Goal: Browse casually: Explore the website without a specific task or goal

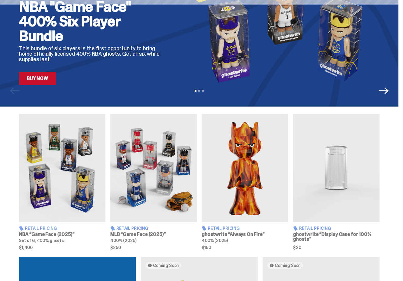
scroll to position [116, 0]
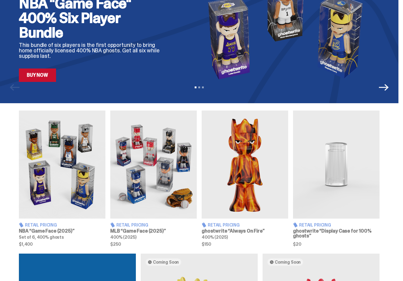
click at [235, 164] on img at bounding box center [244, 164] width 86 height 108
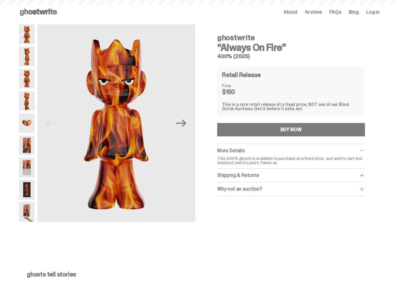
click at [303, 114] on div "Retail Release Price $150 This is a rare retail release at a fixed price, NOT o…" at bounding box center [291, 90] width 148 height 49
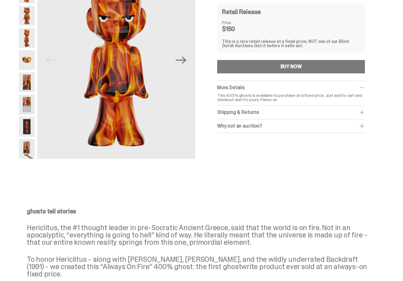
scroll to position [36, 0]
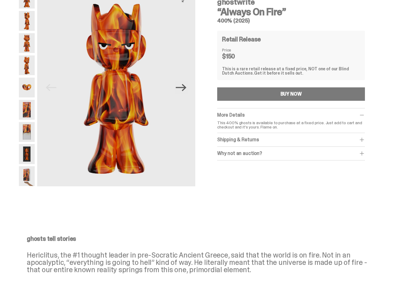
click at [182, 91] on icon "Next" at bounding box center [181, 87] width 11 height 11
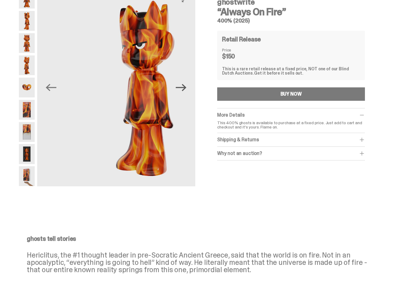
click at [182, 91] on icon "Next" at bounding box center [181, 87] width 11 height 11
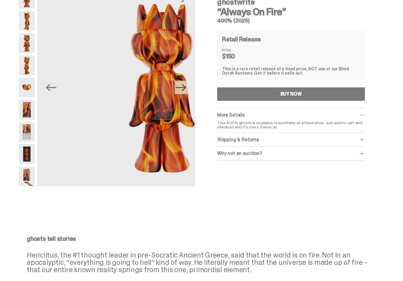
click at [182, 91] on icon "Next" at bounding box center [181, 87] width 11 height 11
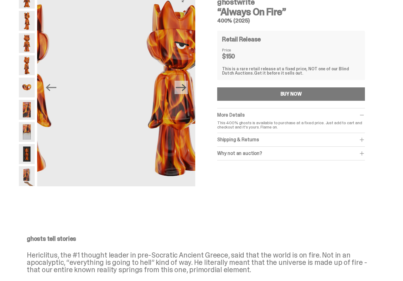
click at [182, 91] on icon "Next" at bounding box center [181, 87] width 11 height 11
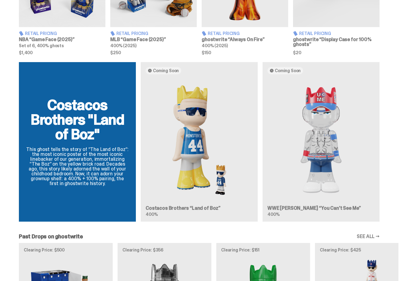
scroll to position [308, 0]
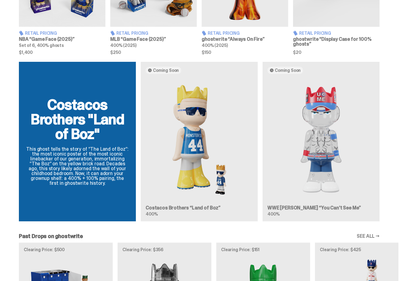
click at [336, 122] on div "Costacos Brothers "Land of Boz" This ghost tells the story of “The Land of Boz”…" at bounding box center [199, 144] width 398 height 164
click at [323, 141] on div "Costacos Brothers "Land of Boz" This ghost tells the story of “The Land of Boz”…" at bounding box center [199, 144] width 398 height 164
click at [323, 103] on div "Costacos Brothers "Land of Boz" This ghost tells the story of “The Land of Boz”…" at bounding box center [199, 144] width 398 height 164
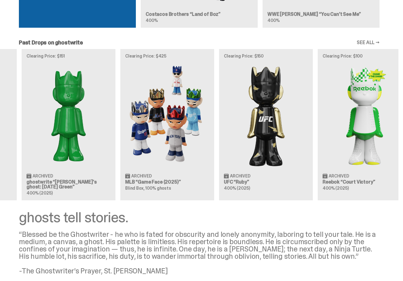
scroll to position [0, 220]
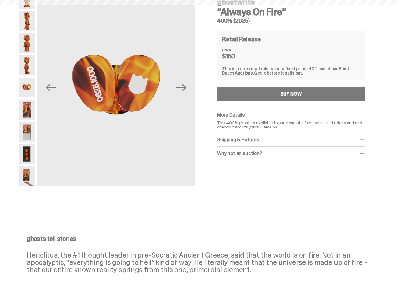
scroll to position [501, 0]
